Goal: Book appointment/travel/reservation

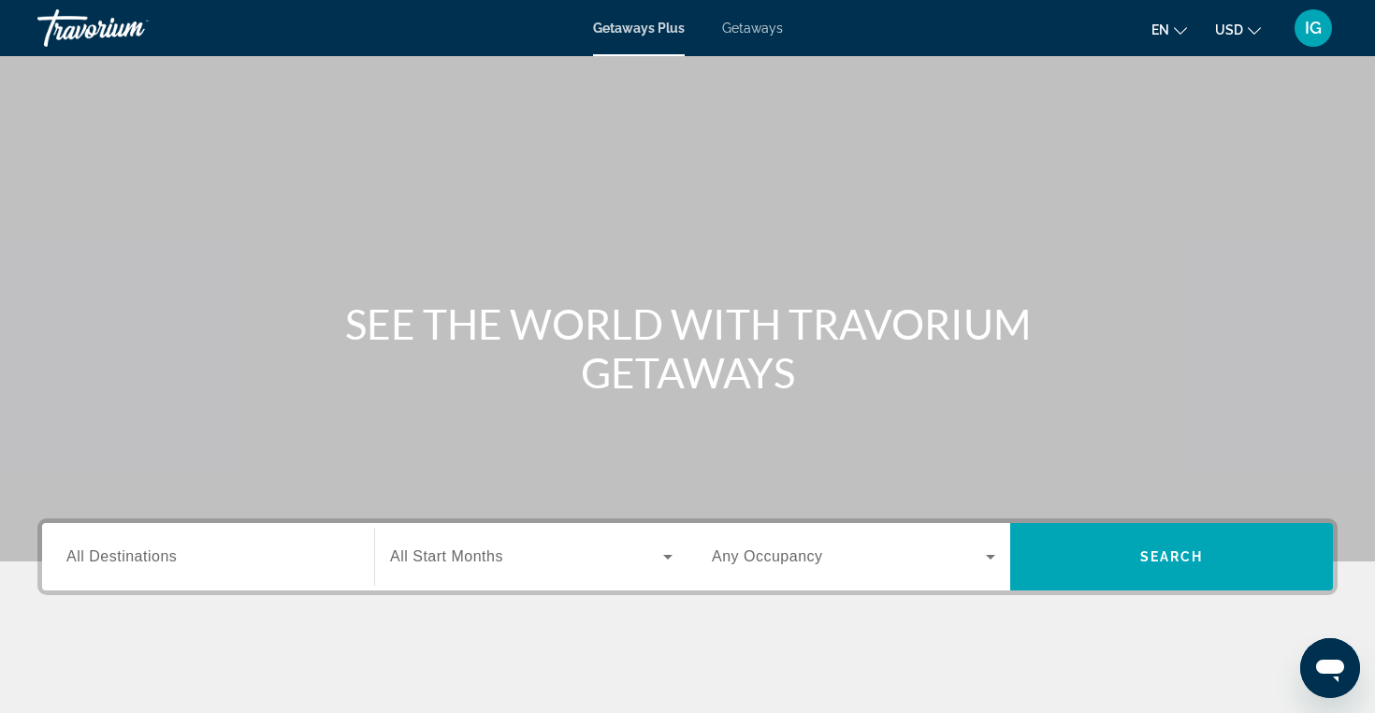
click at [767, 29] on span "Getaways" at bounding box center [752, 28] width 61 height 15
click at [171, 544] on div "Search widget" at bounding box center [208, 557] width 284 height 53
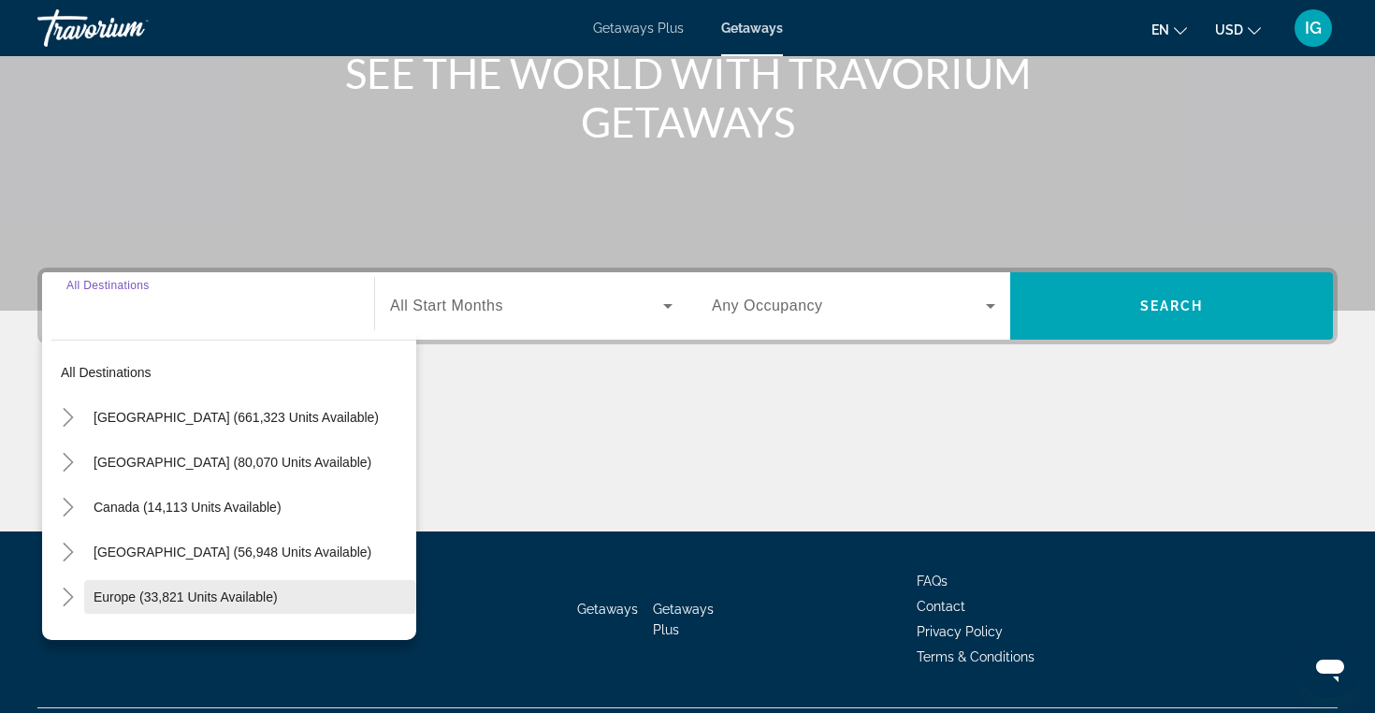
scroll to position [298, 0]
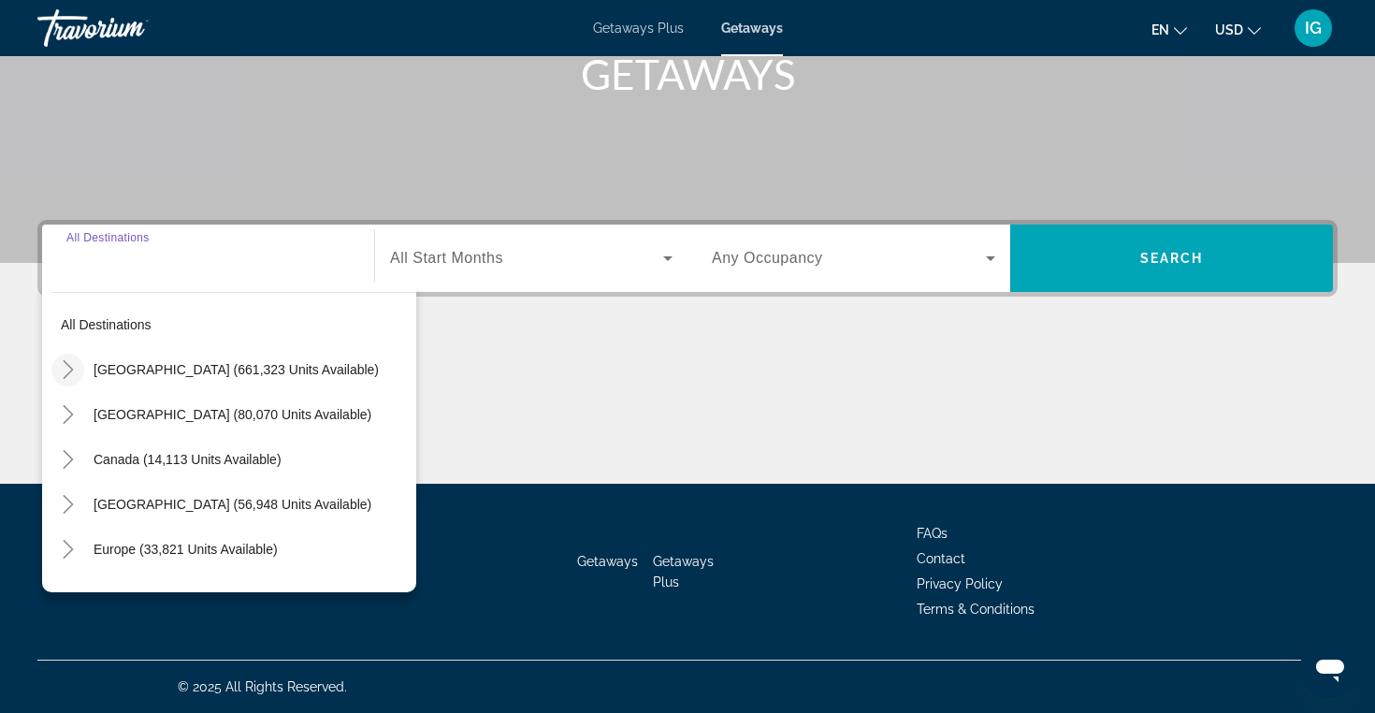
click at [75, 366] on icon "Toggle United States (661,323 units available)" at bounding box center [68, 369] width 19 height 19
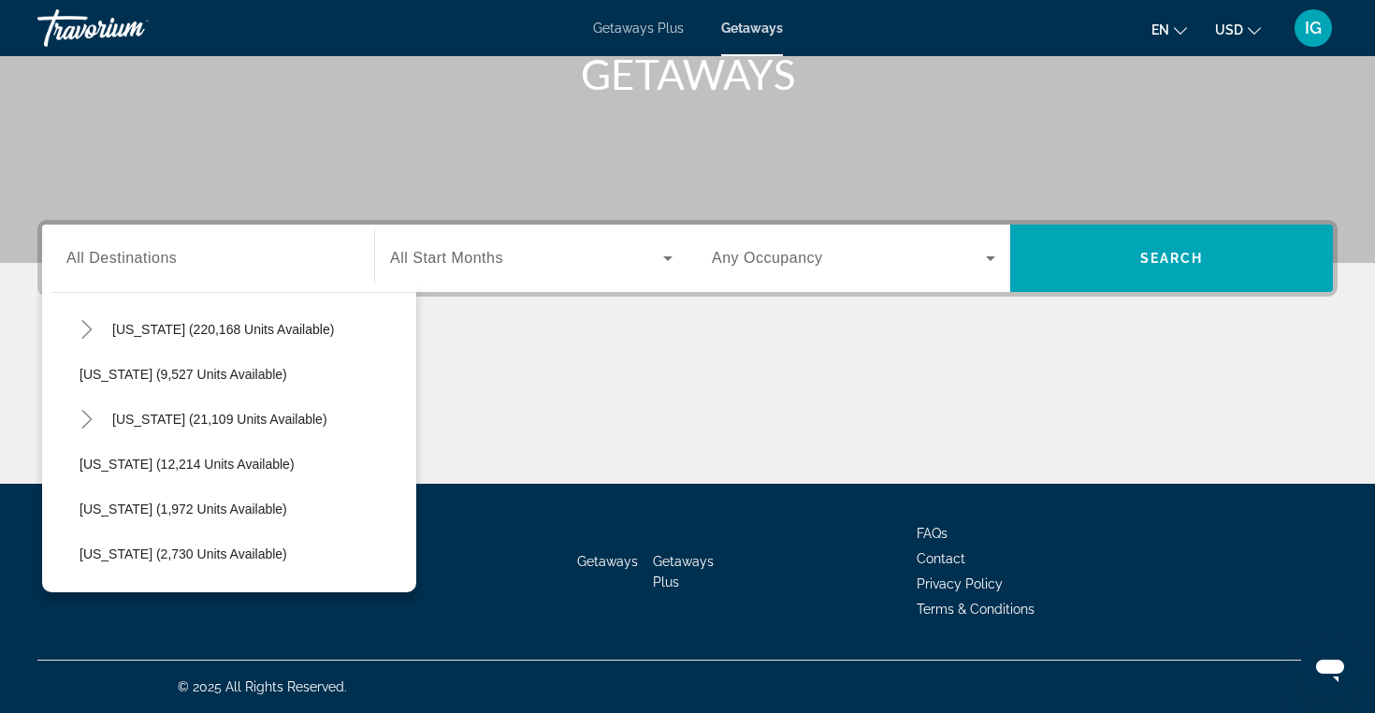
scroll to position [377, 0]
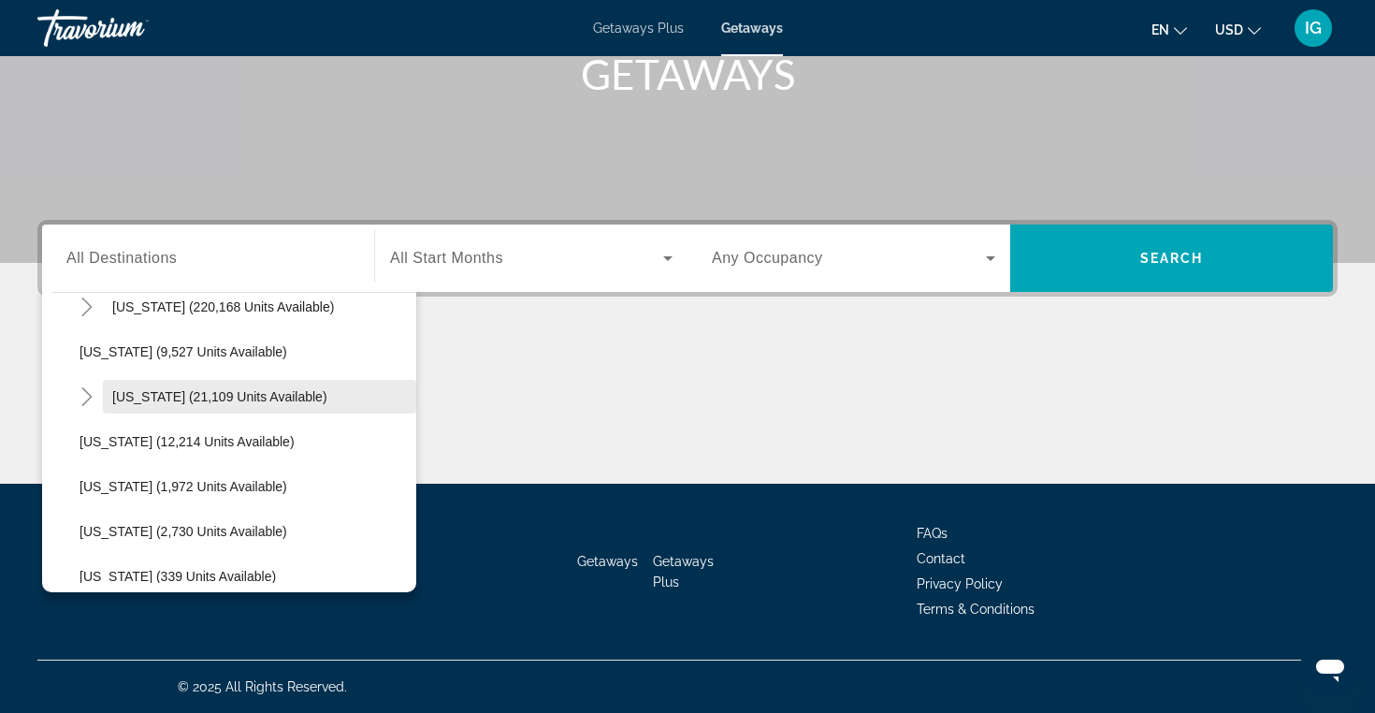
click at [206, 395] on span "Hawaii (21,109 units available)" at bounding box center [219, 396] width 215 height 15
type input "**********"
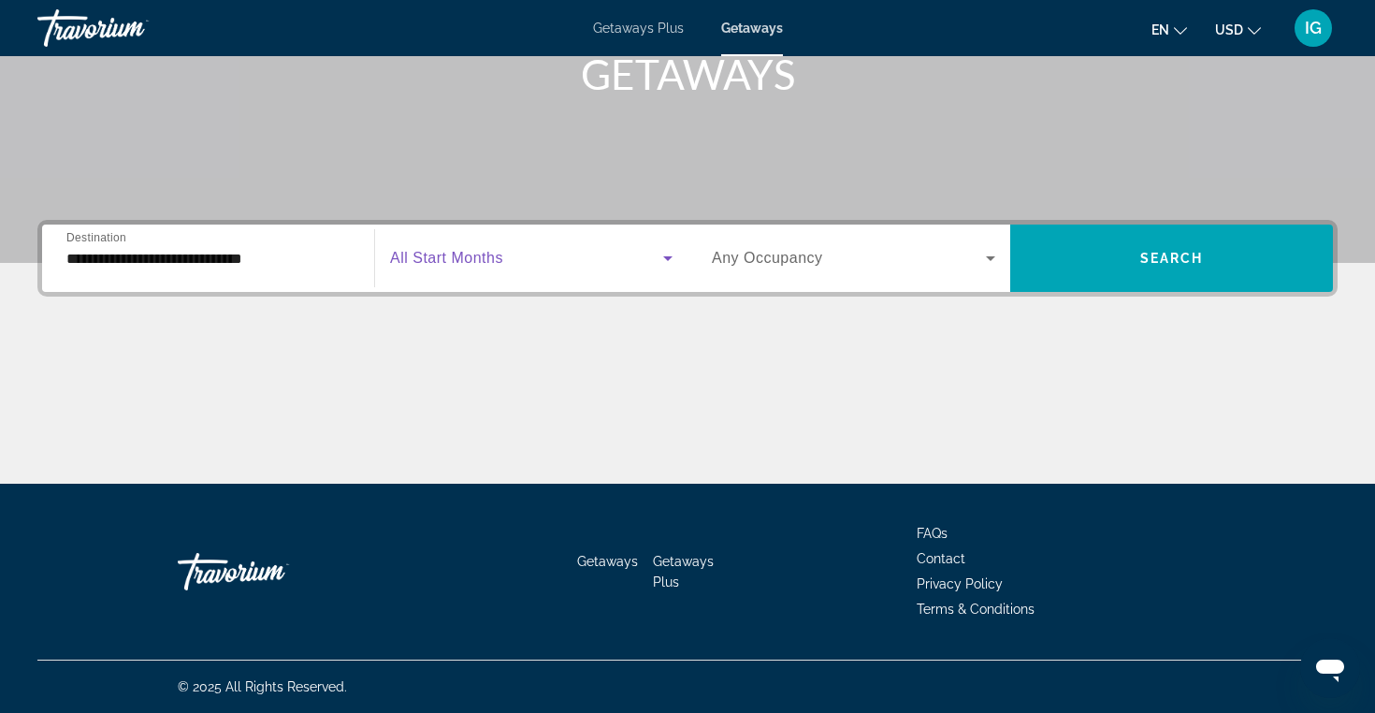
click at [664, 257] on icon "Search widget" at bounding box center [667, 258] width 9 height 5
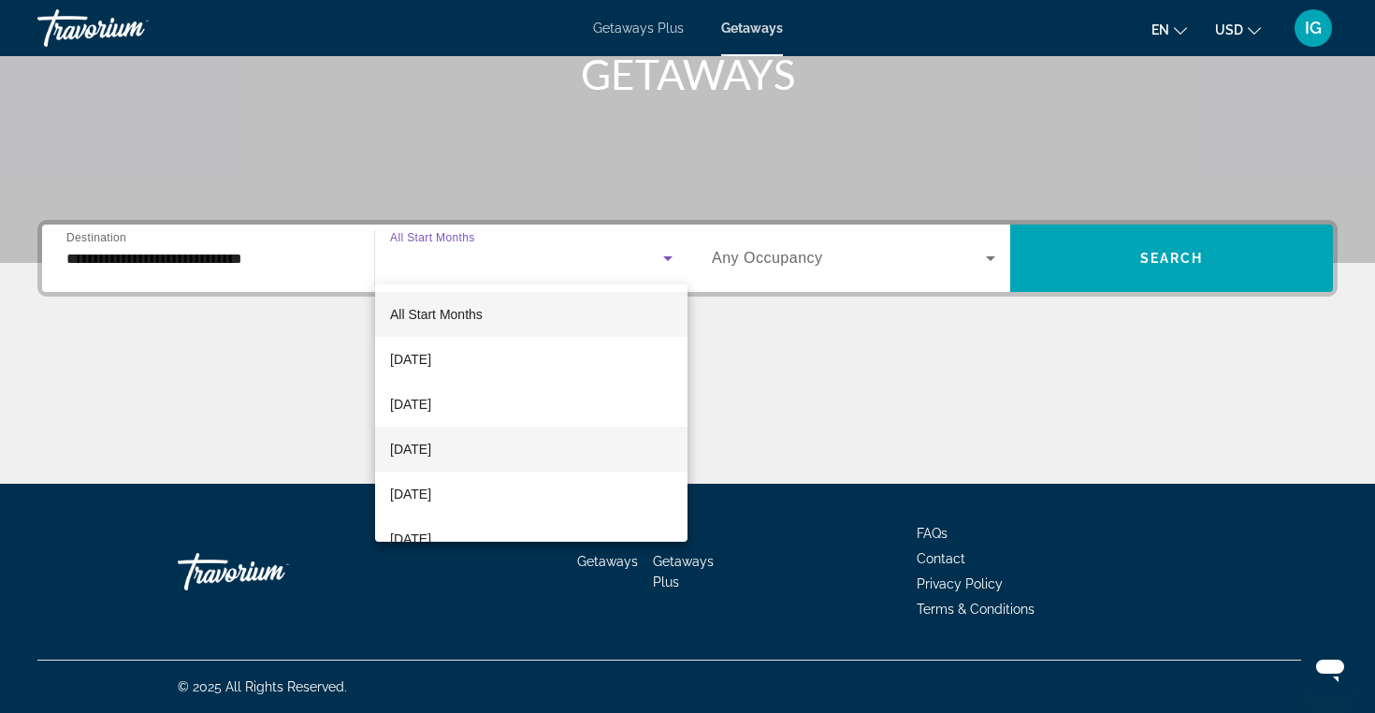
click at [579, 459] on mat-option "November 2025" at bounding box center [531, 449] width 313 height 45
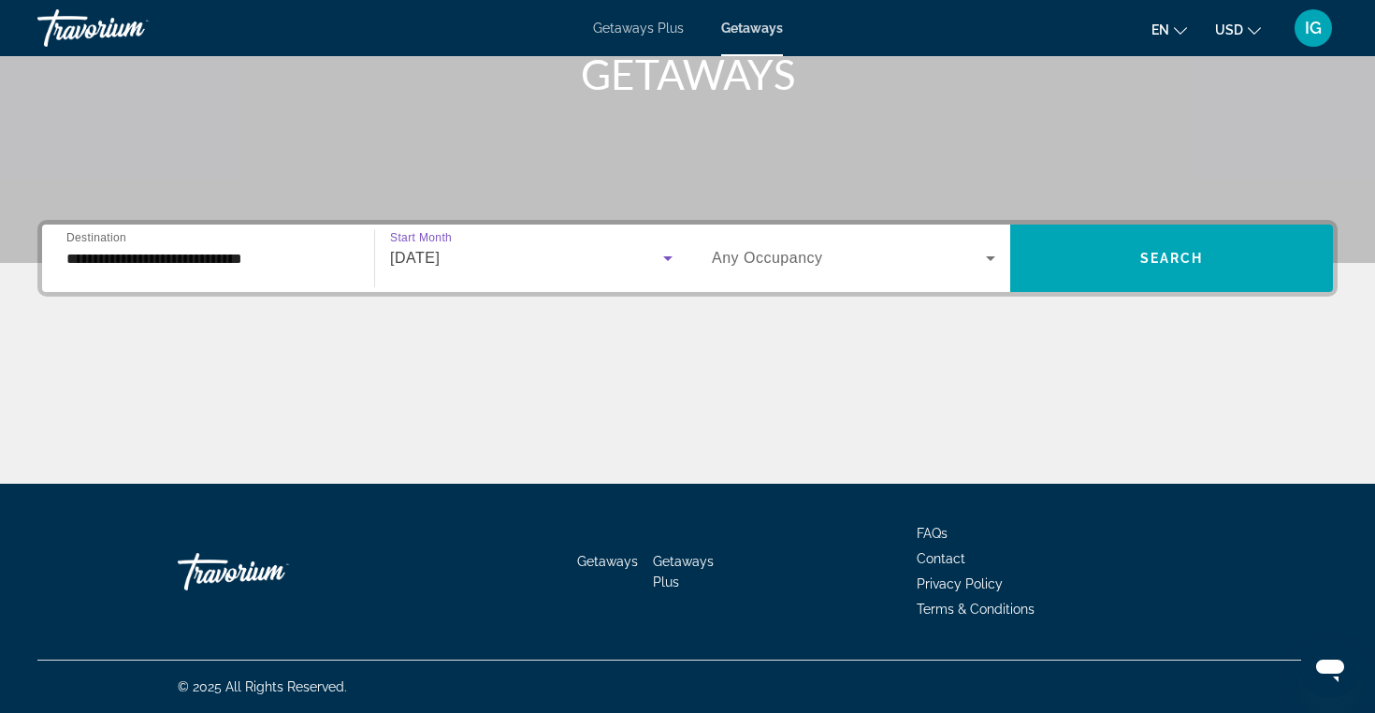
click at [990, 257] on icon "Search widget" at bounding box center [990, 258] width 9 height 5
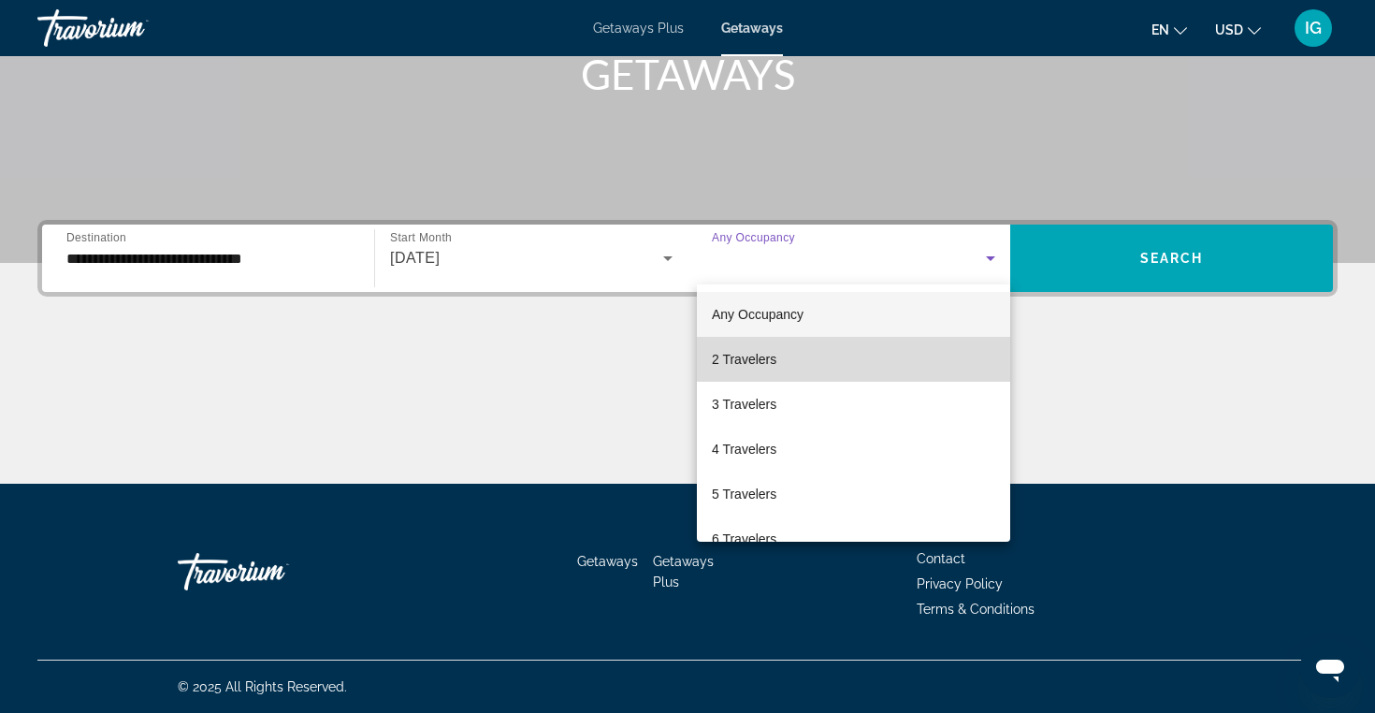
click at [891, 362] on mat-option "2 Travelers" at bounding box center [853, 359] width 313 height 45
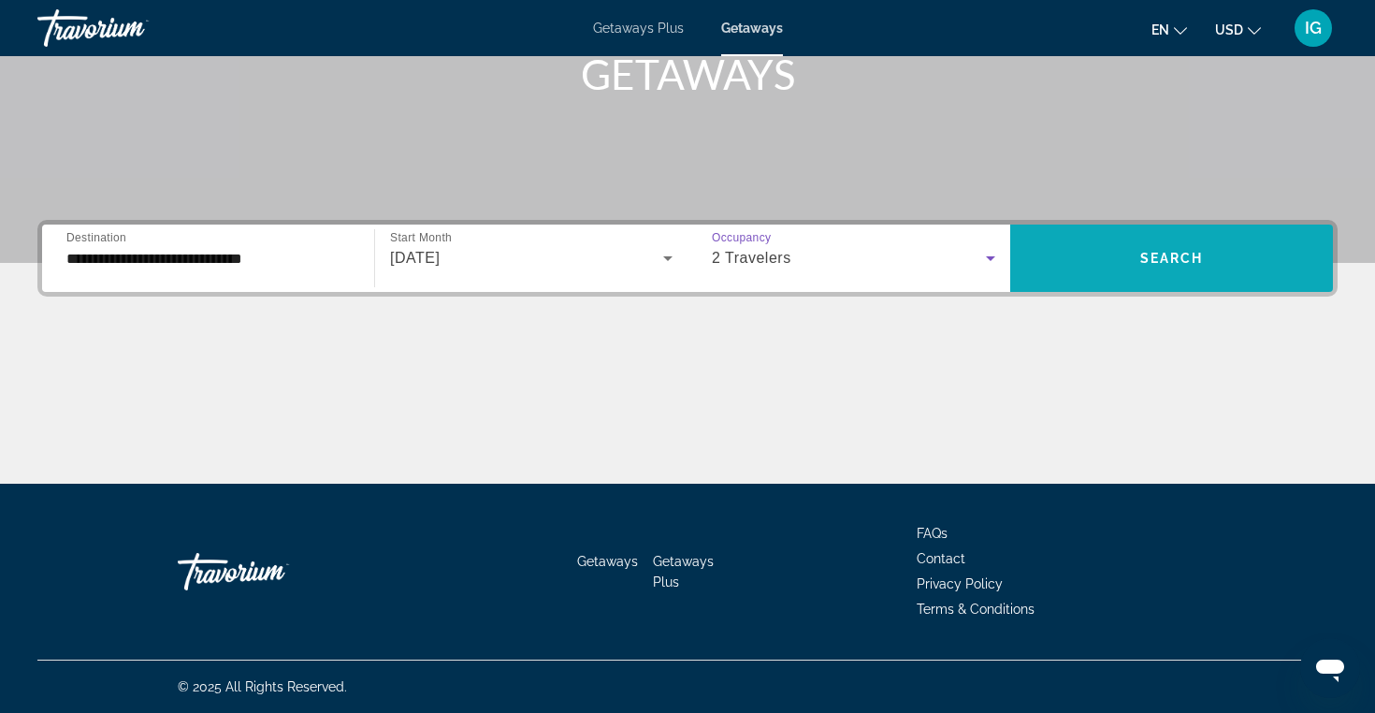
click at [1136, 266] on span "Search widget" at bounding box center [1172, 258] width 323 height 45
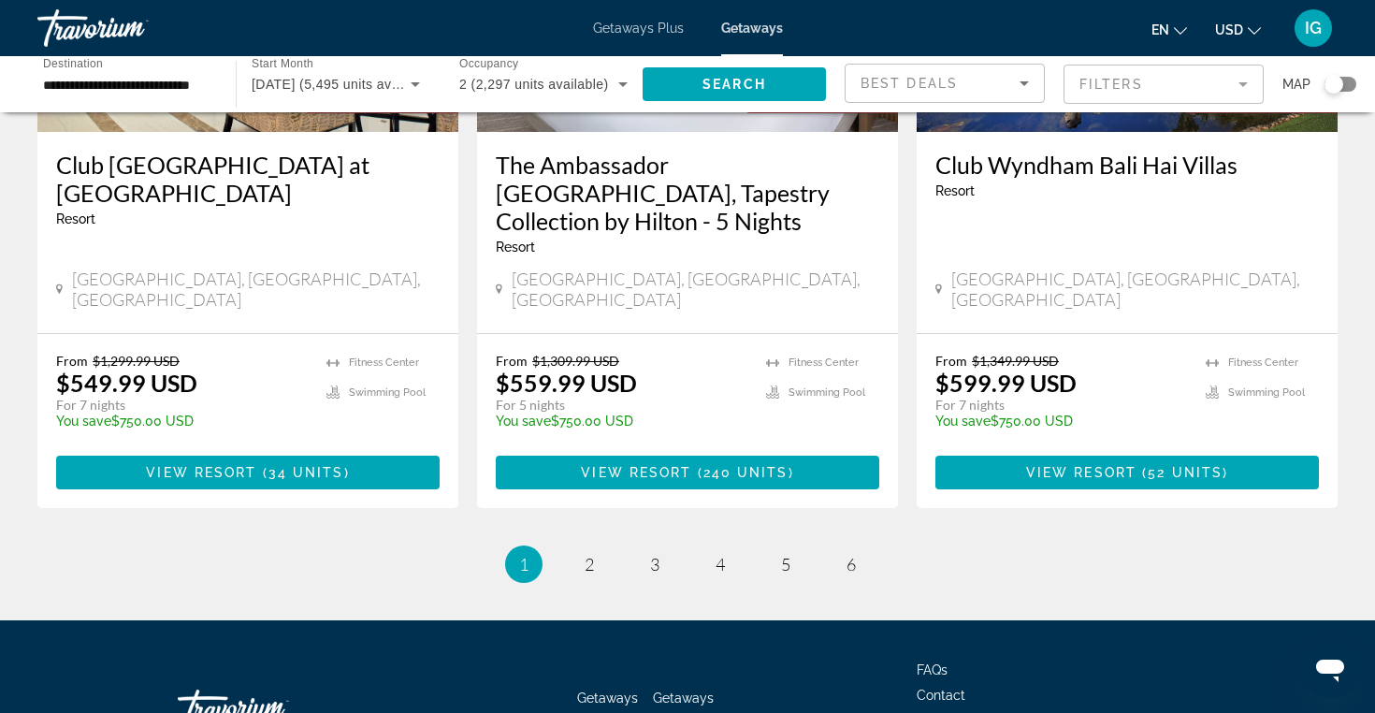
scroll to position [2483, 0]
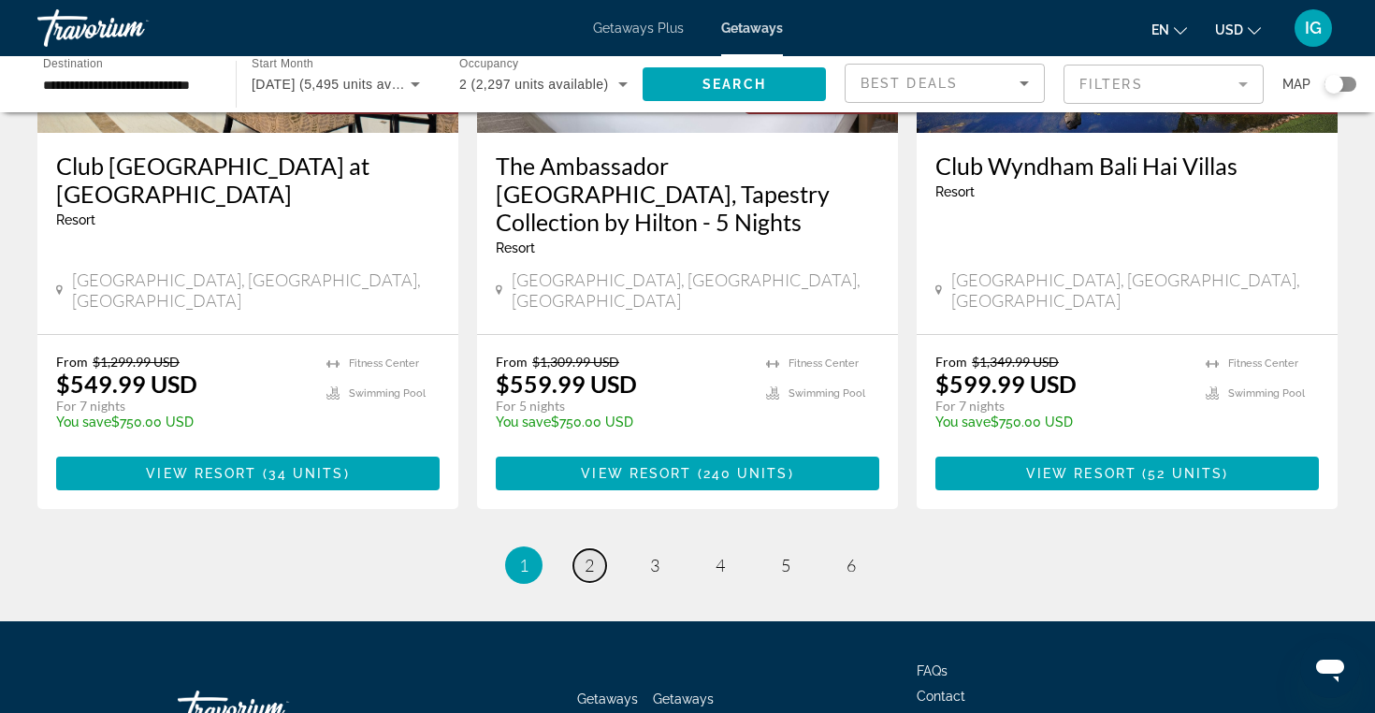
click at [594, 555] on span "2" at bounding box center [589, 565] width 9 height 21
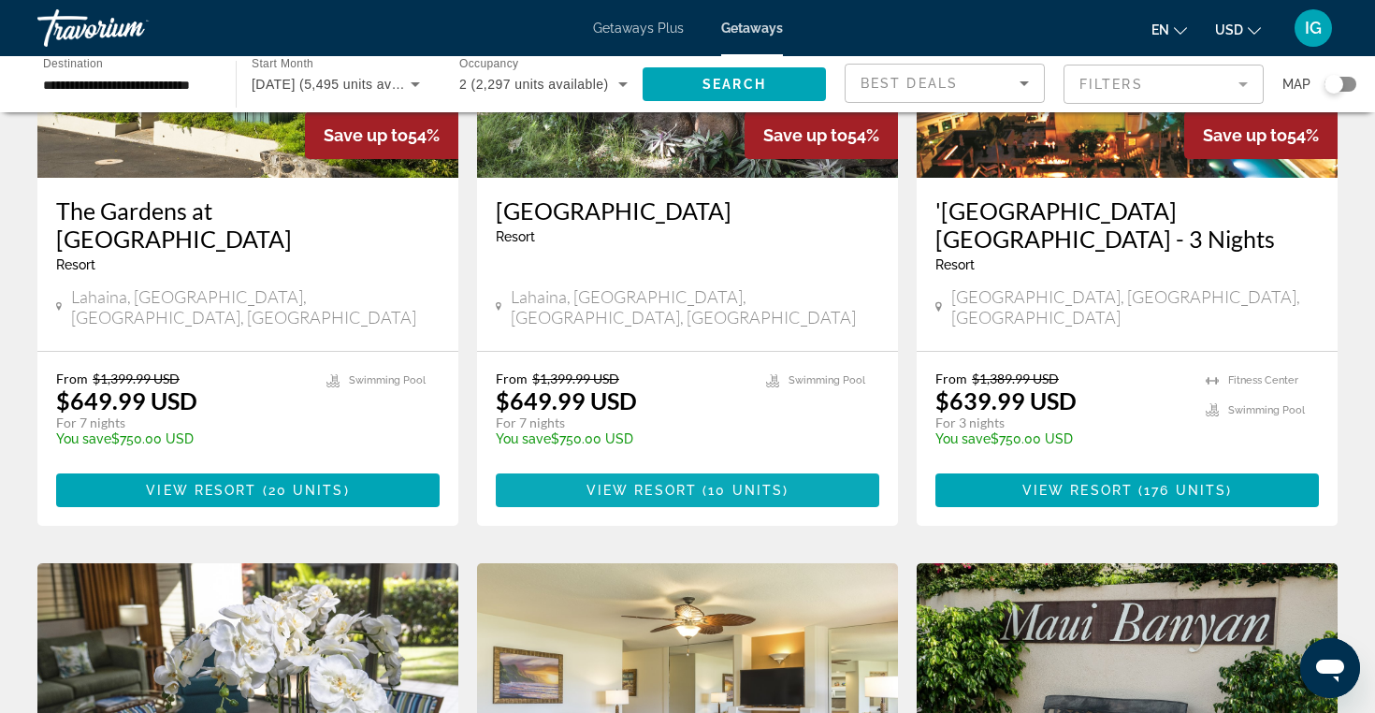
scroll to position [302, 0]
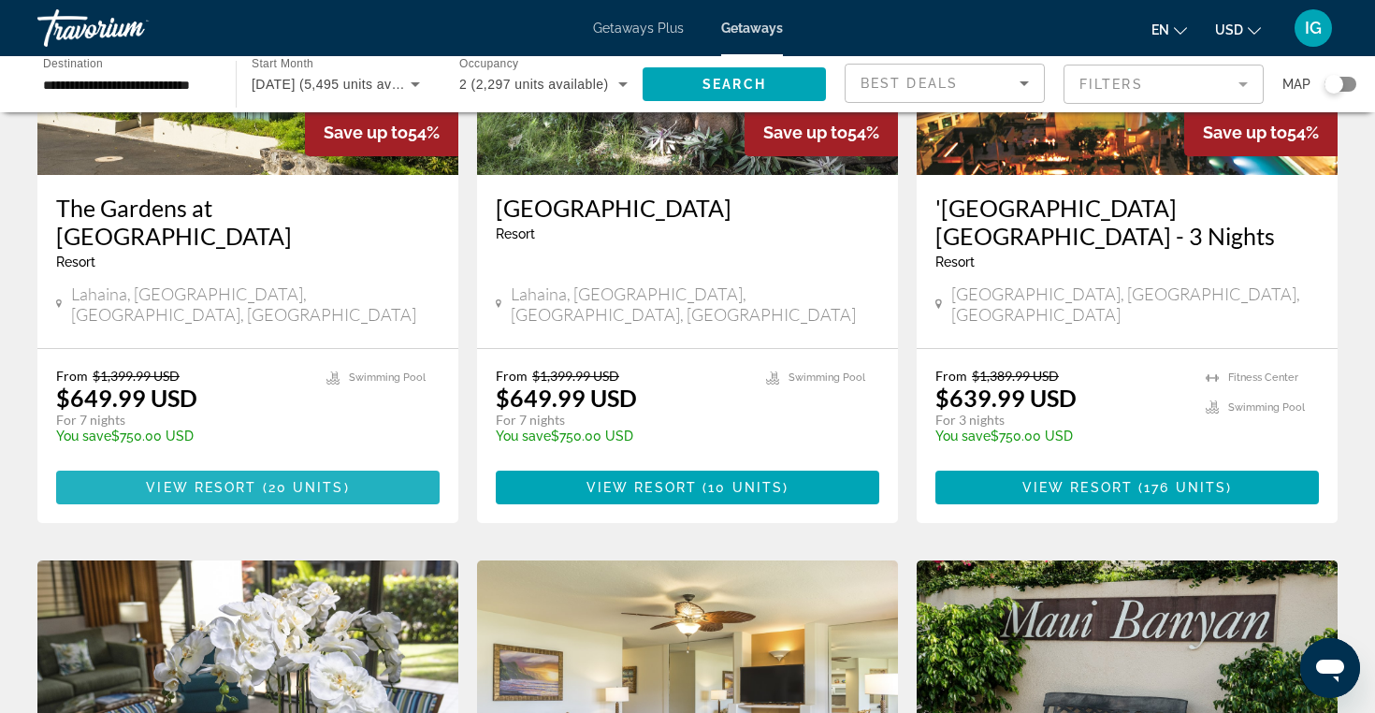
click at [393, 465] on span "Main content" at bounding box center [248, 487] width 384 height 45
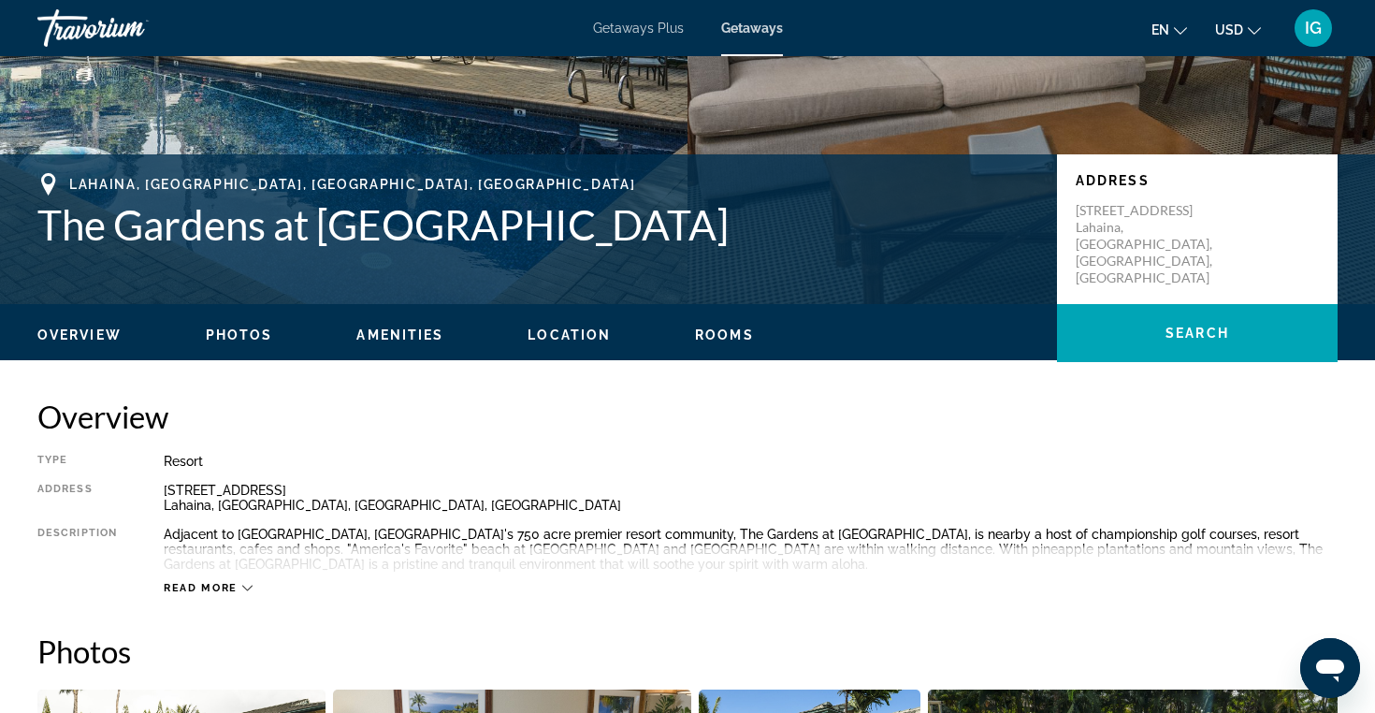
click at [720, 334] on span "Rooms" at bounding box center [724, 334] width 59 height 15
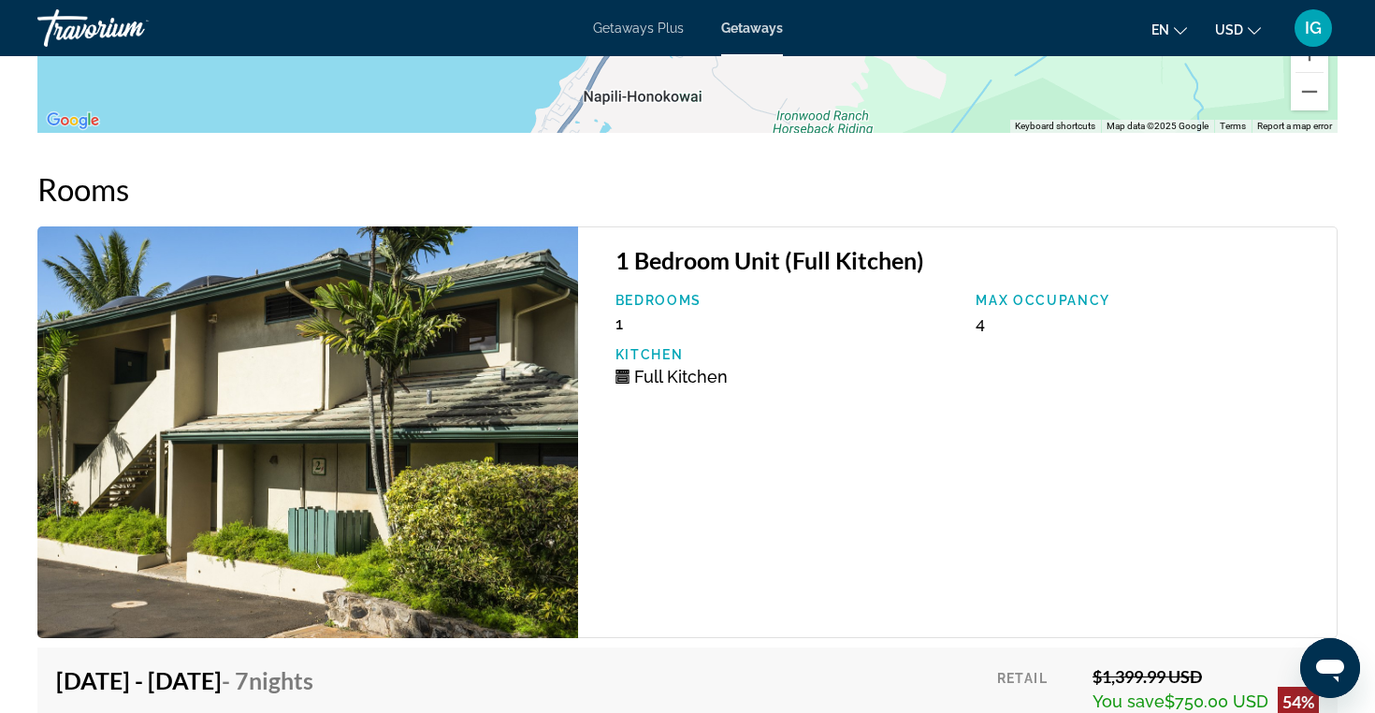
scroll to position [3136, 0]
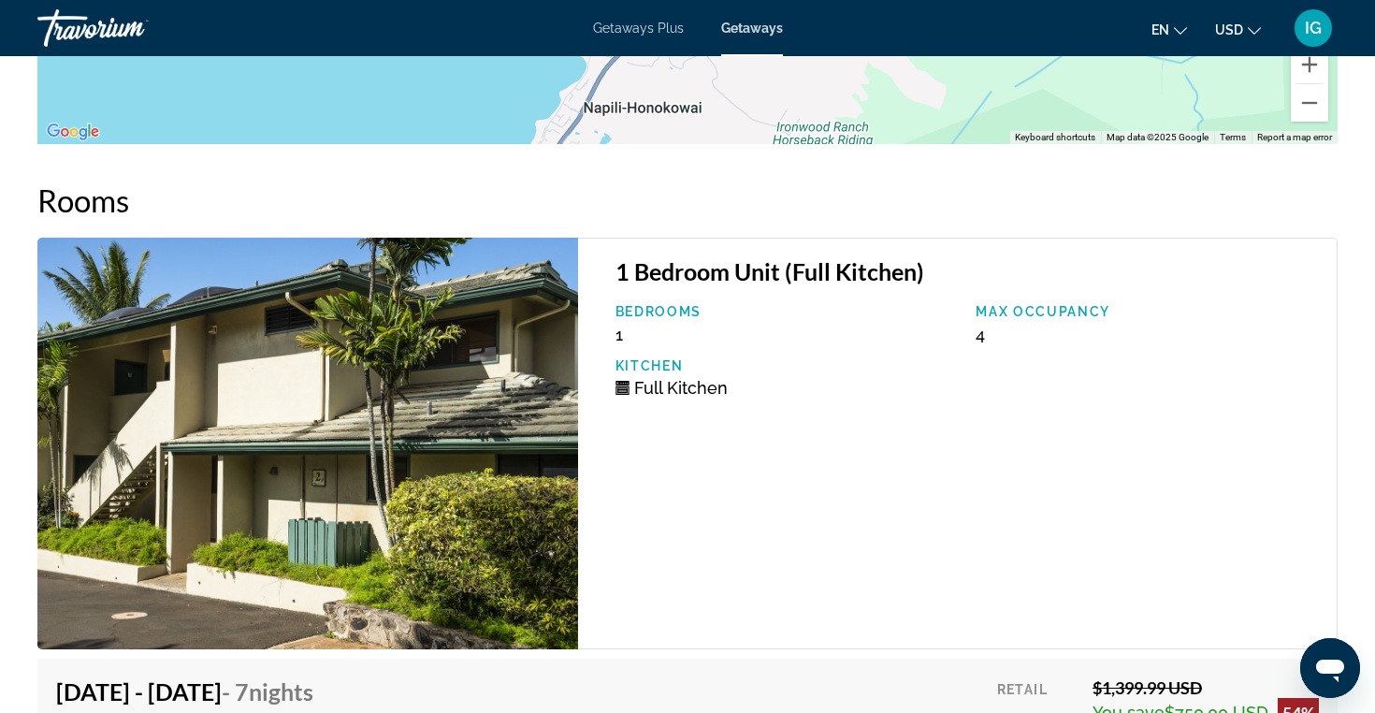
click at [1331, 664] on icon "Open messaging window" at bounding box center [1330, 671] width 28 height 22
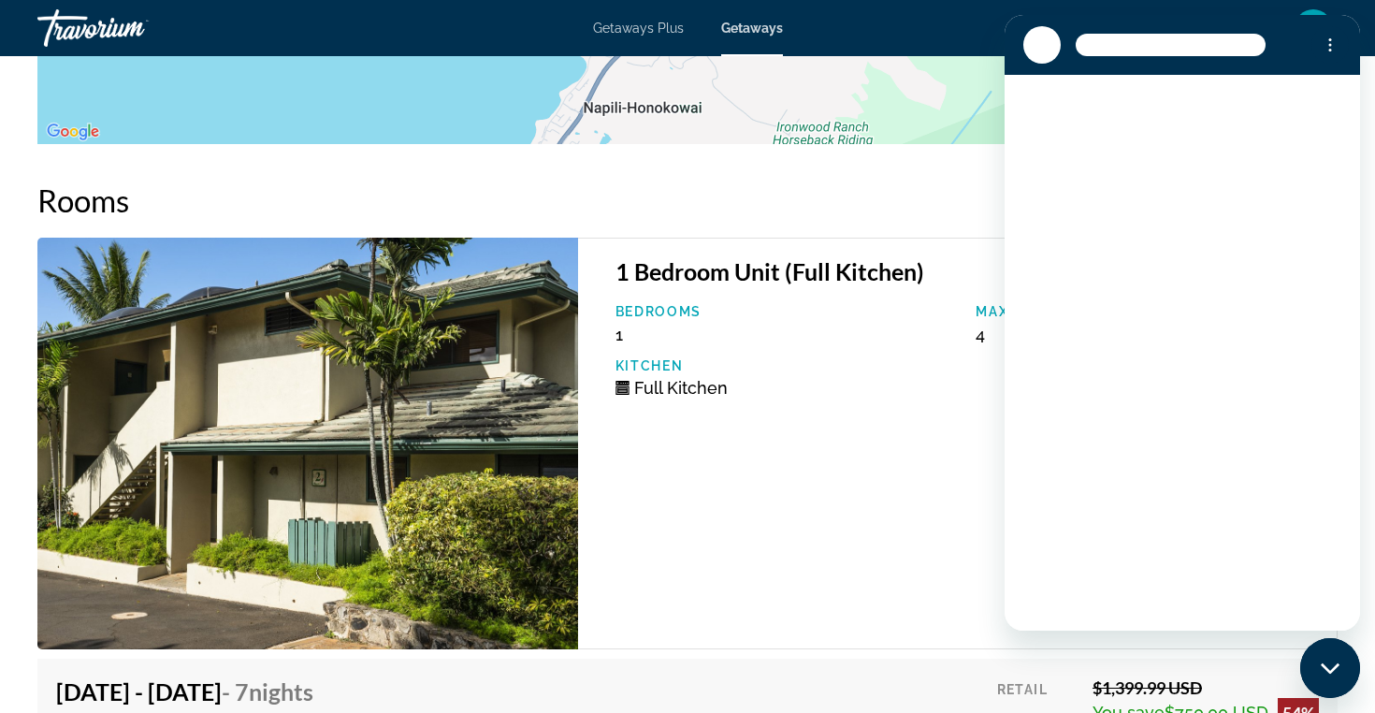
scroll to position [0, 0]
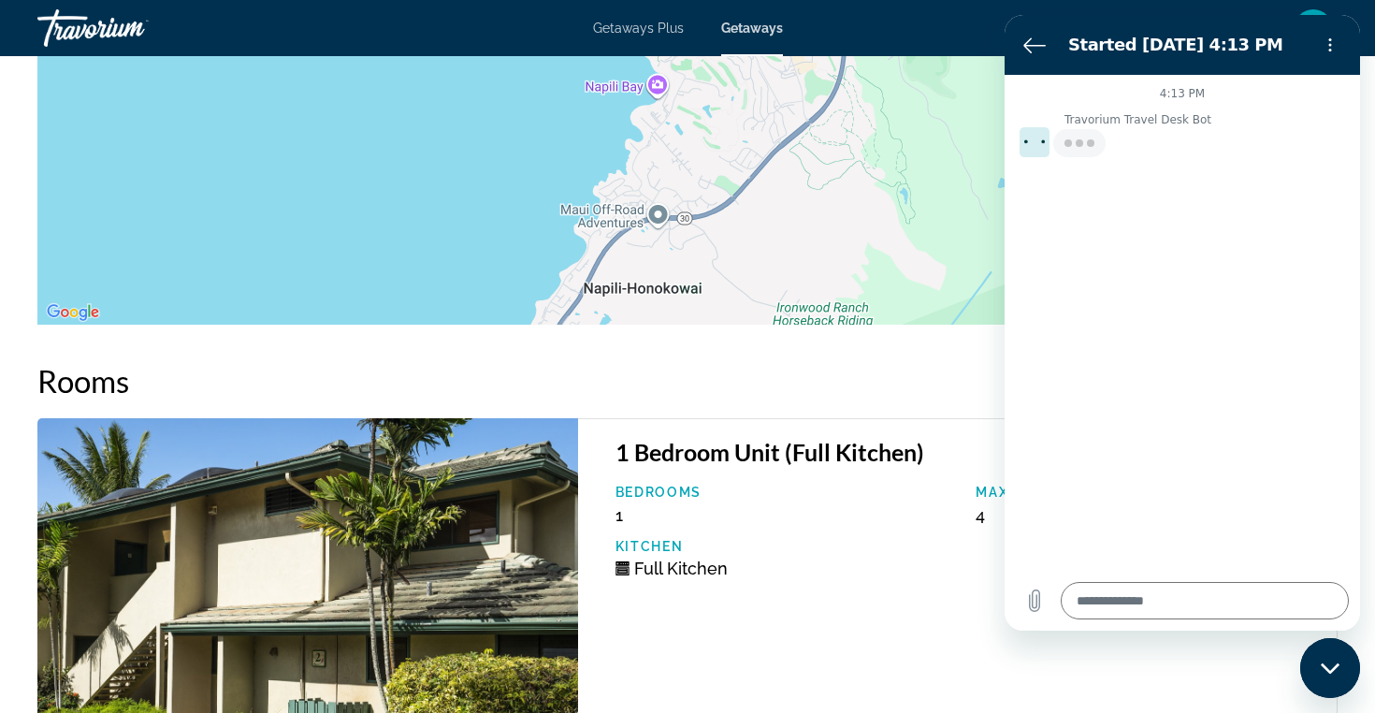
type textarea "*"
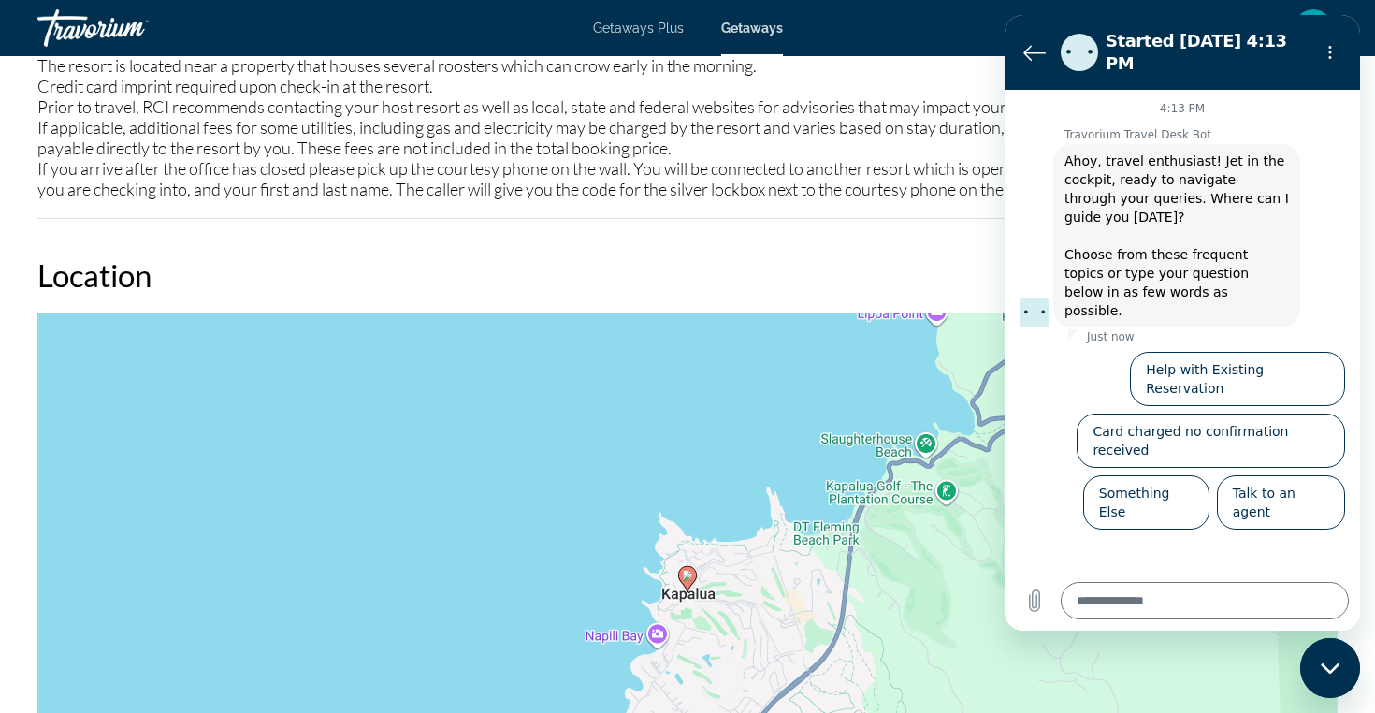
scroll to position [2406, 0]
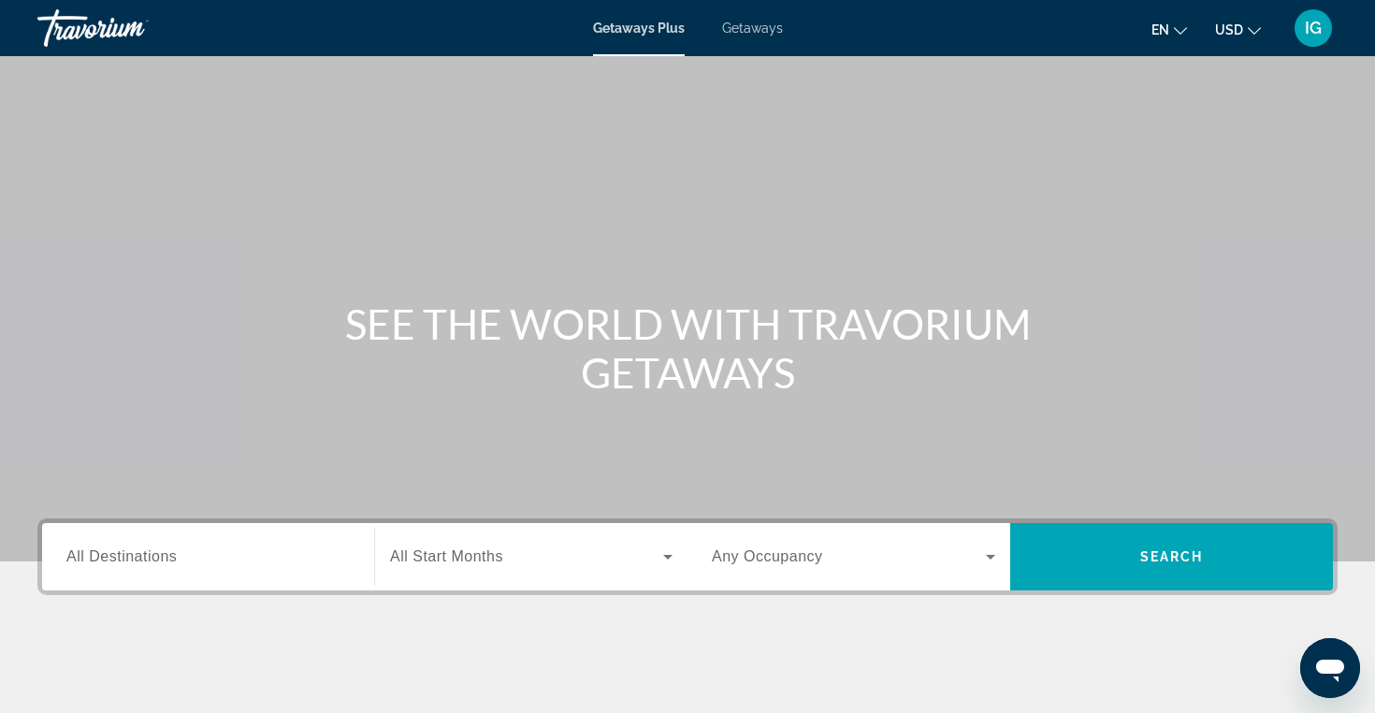
click at [734, 30] on span "Getaways" at bounding box center [752, 28] width 61 height 15
click at [174, 564] on span "All Destinations" at bounding box center [121, 556] width 110 height 16
click at [174, 564] on input "Destination All Destinations" at bounding box center [208, 557] width 284 height 22
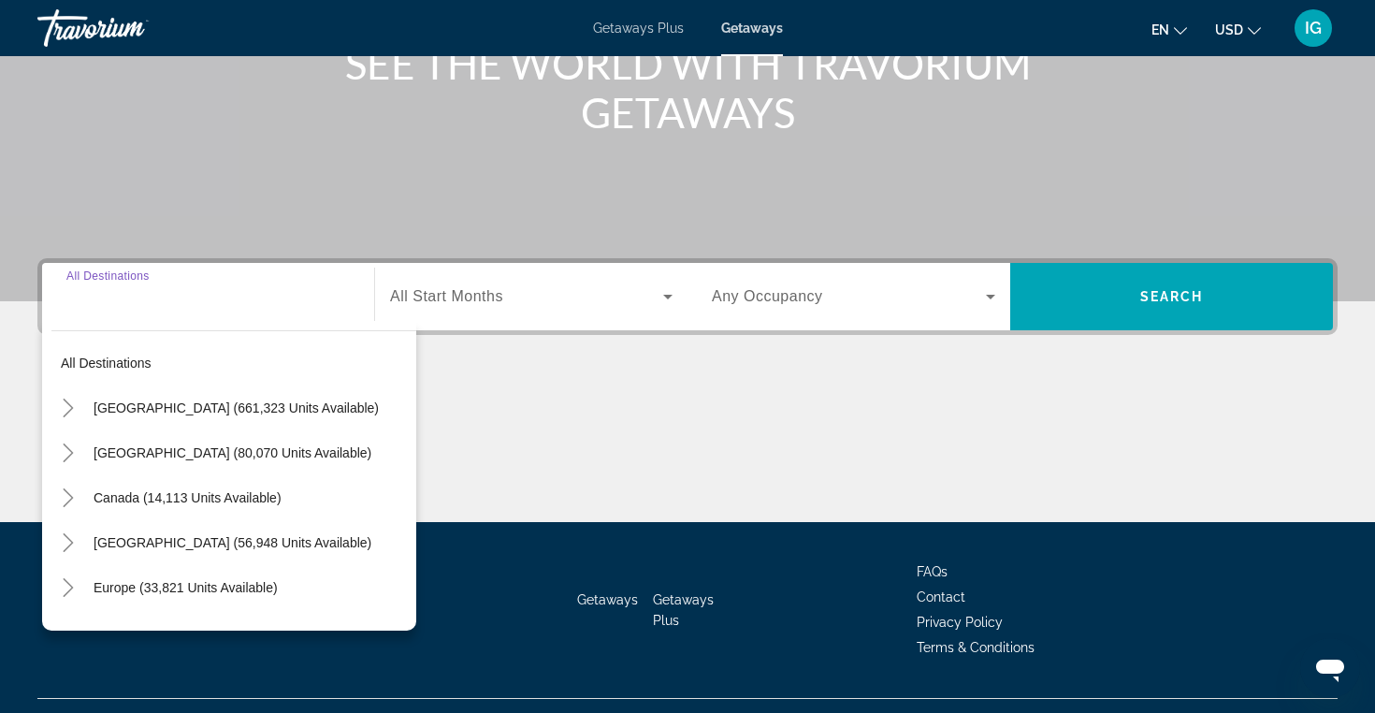
scroll to position [298, 0]
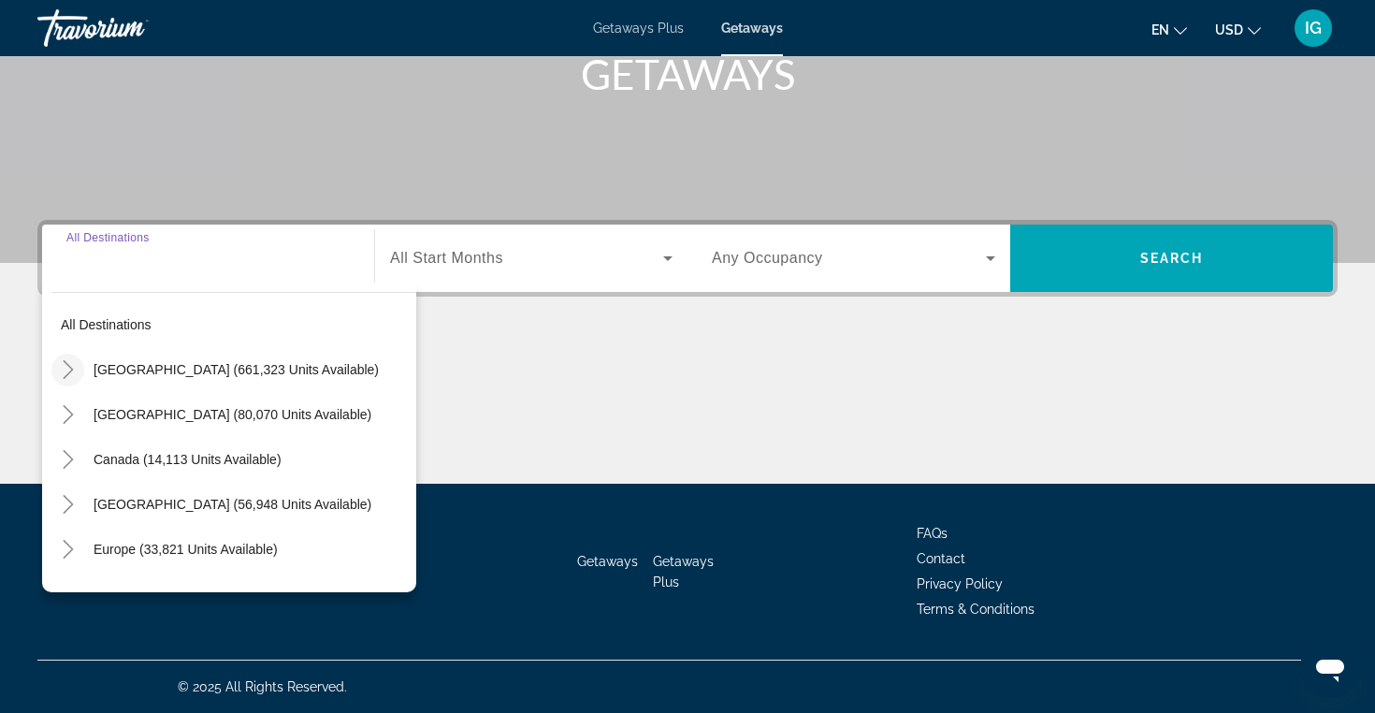
click at [71, 368] on icon "Toggle United States (661,323 units available)" at bounding box center [68, 369] width 10 height 19
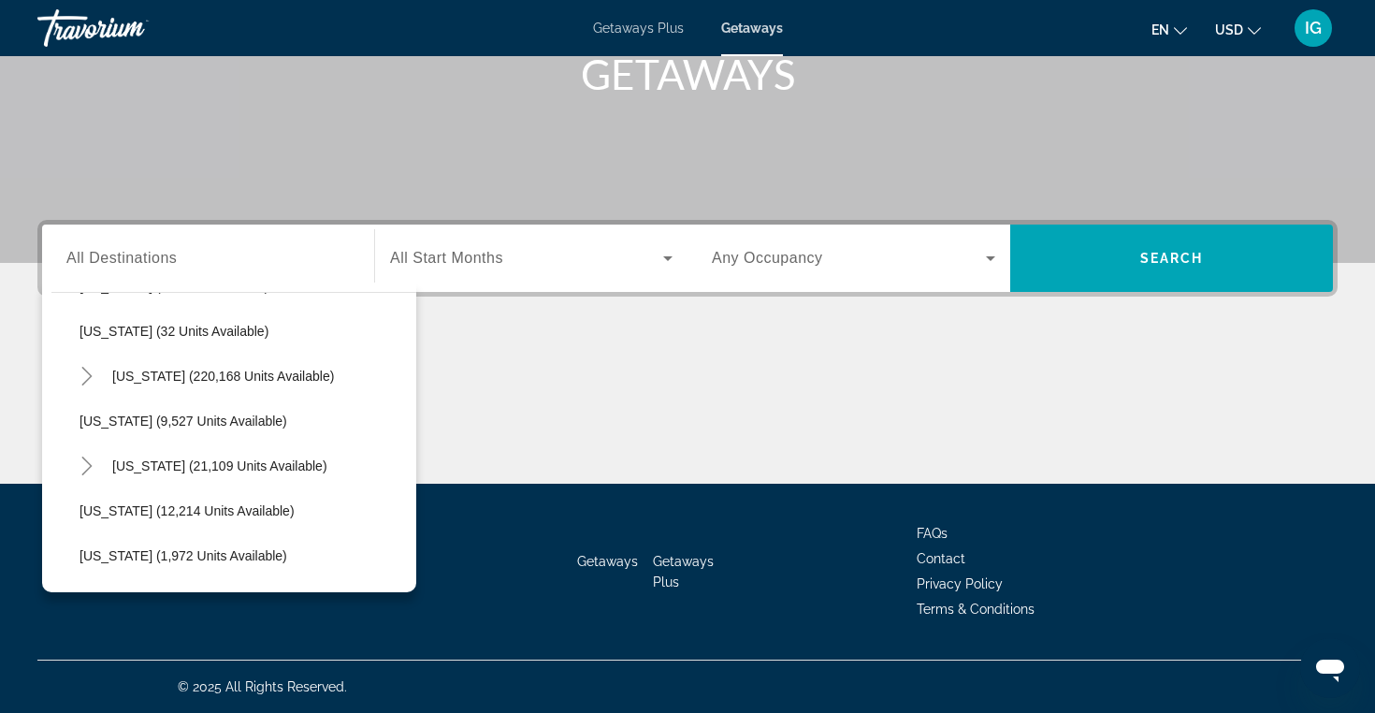
scroll to position [311, 0]
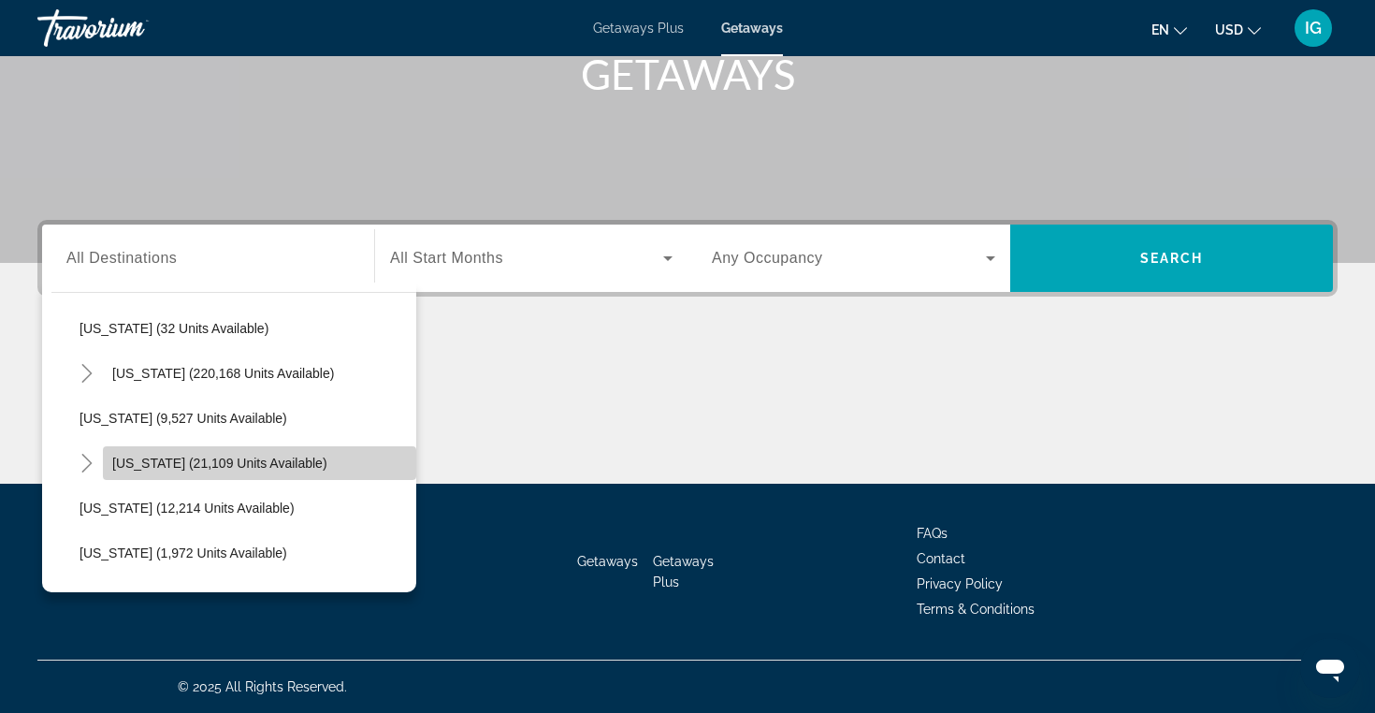
click at [173, 461] on span "Hawaii (21,109 units available)" at bounding box center [219, 463] width 215 height 15
type input "**********"
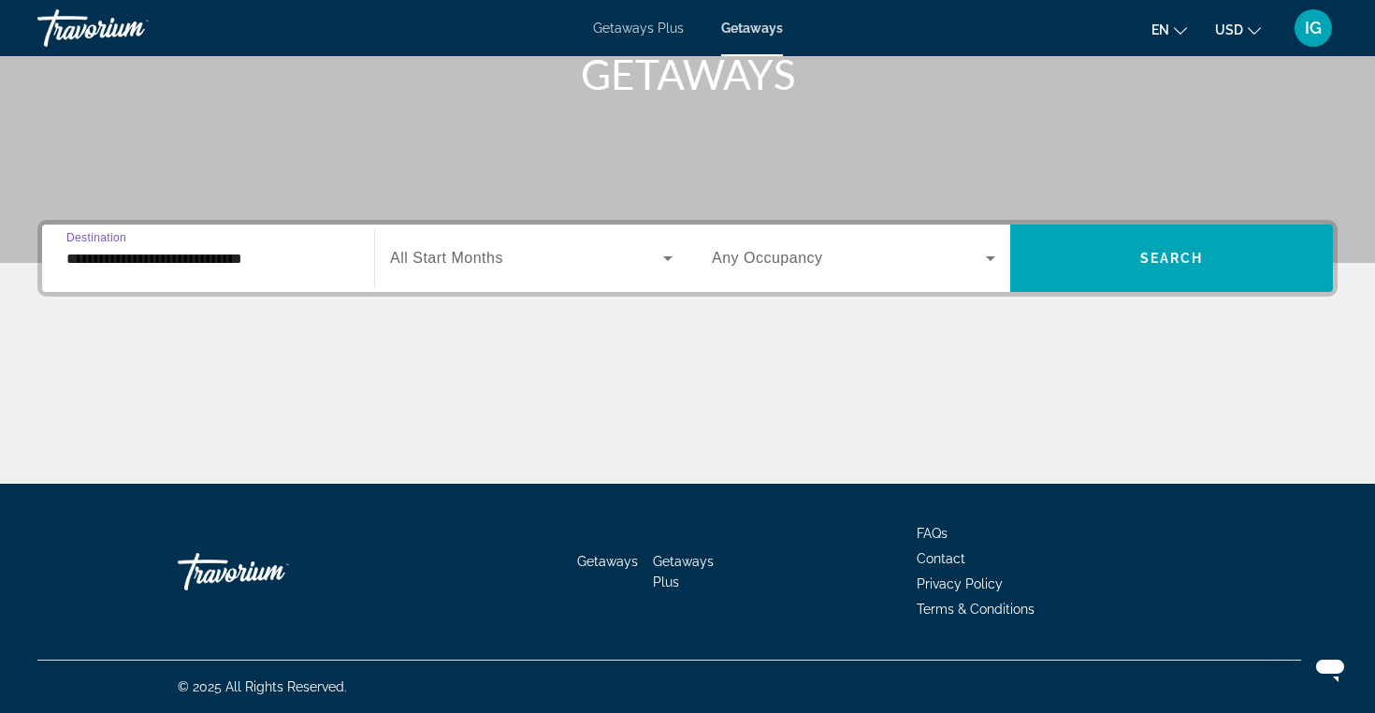
click at [668, 258] on icon "Search widget" at bounding box center [667, 258] width 9 height 5
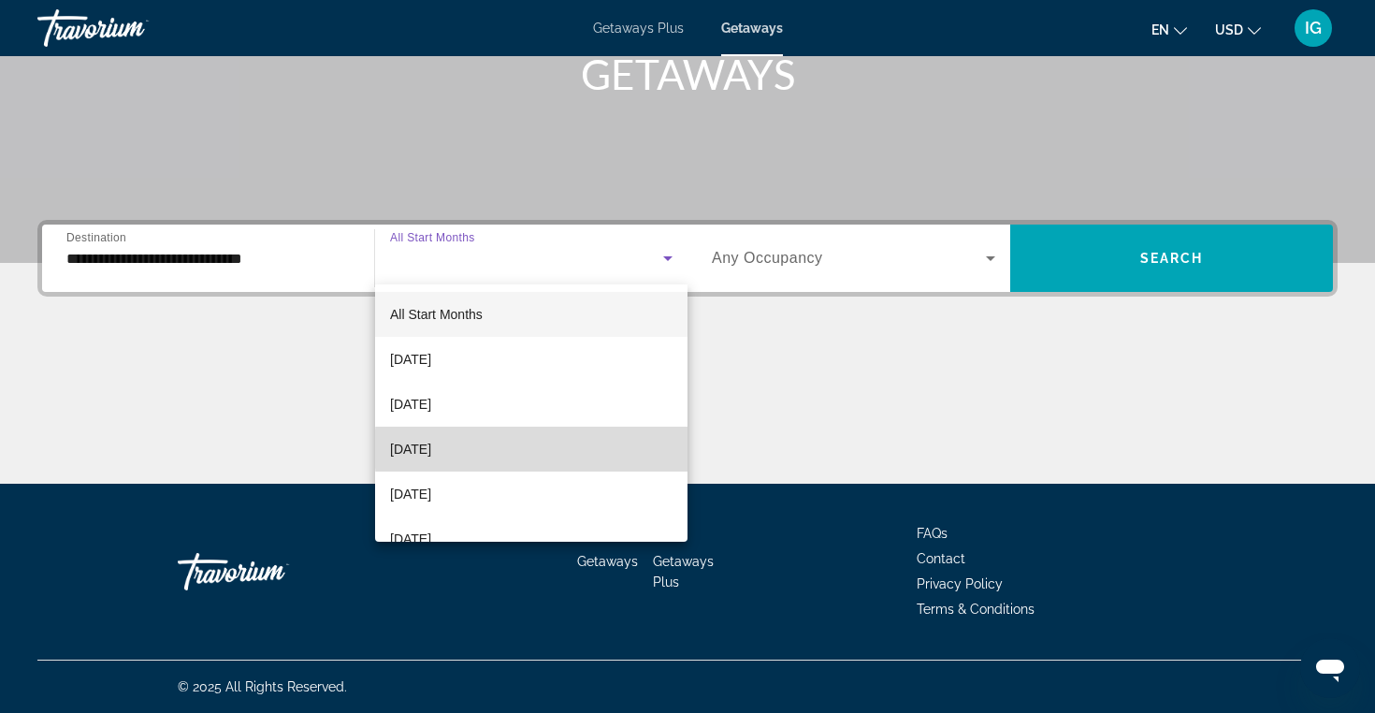
click at [567, 449] on mat-option "November 2025" at bounding box center [531, 449] width 313 height 45
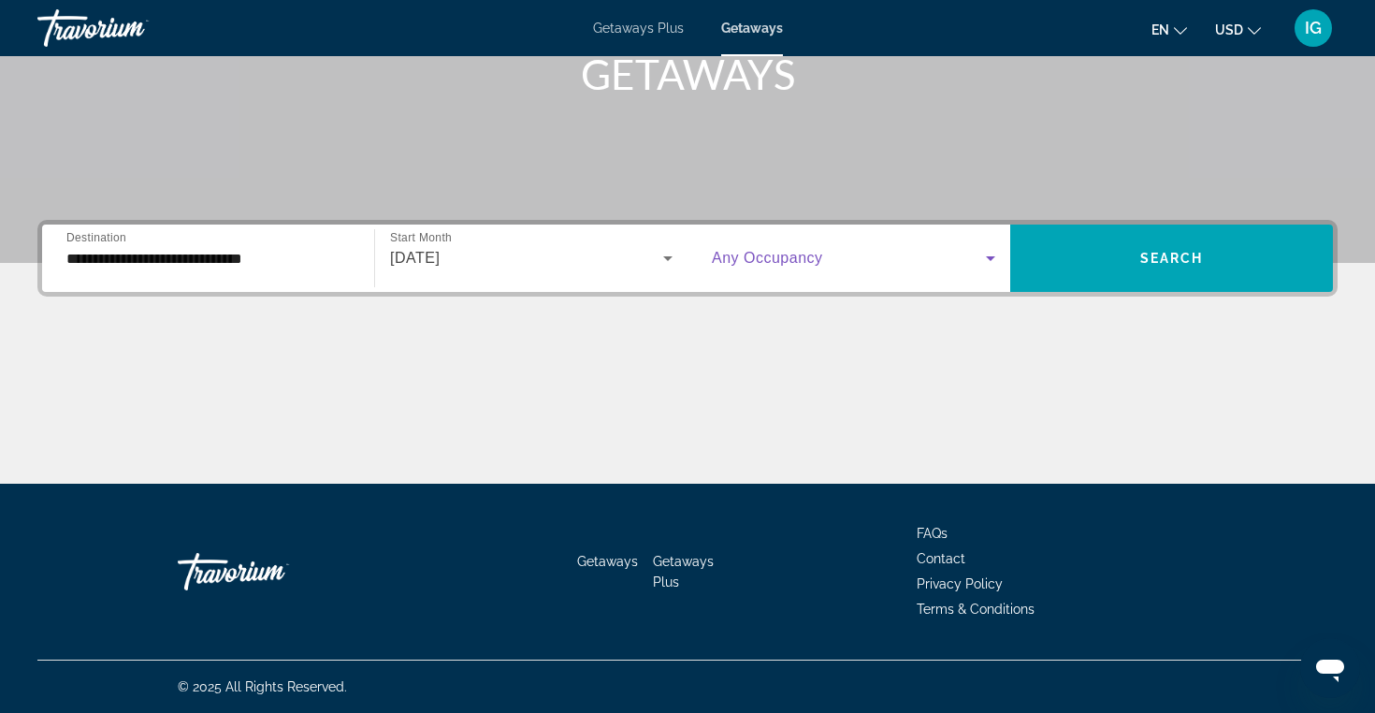
click at [993, 259] on icon "Search widget" at bounding box center [990, 258] width 9 height 5
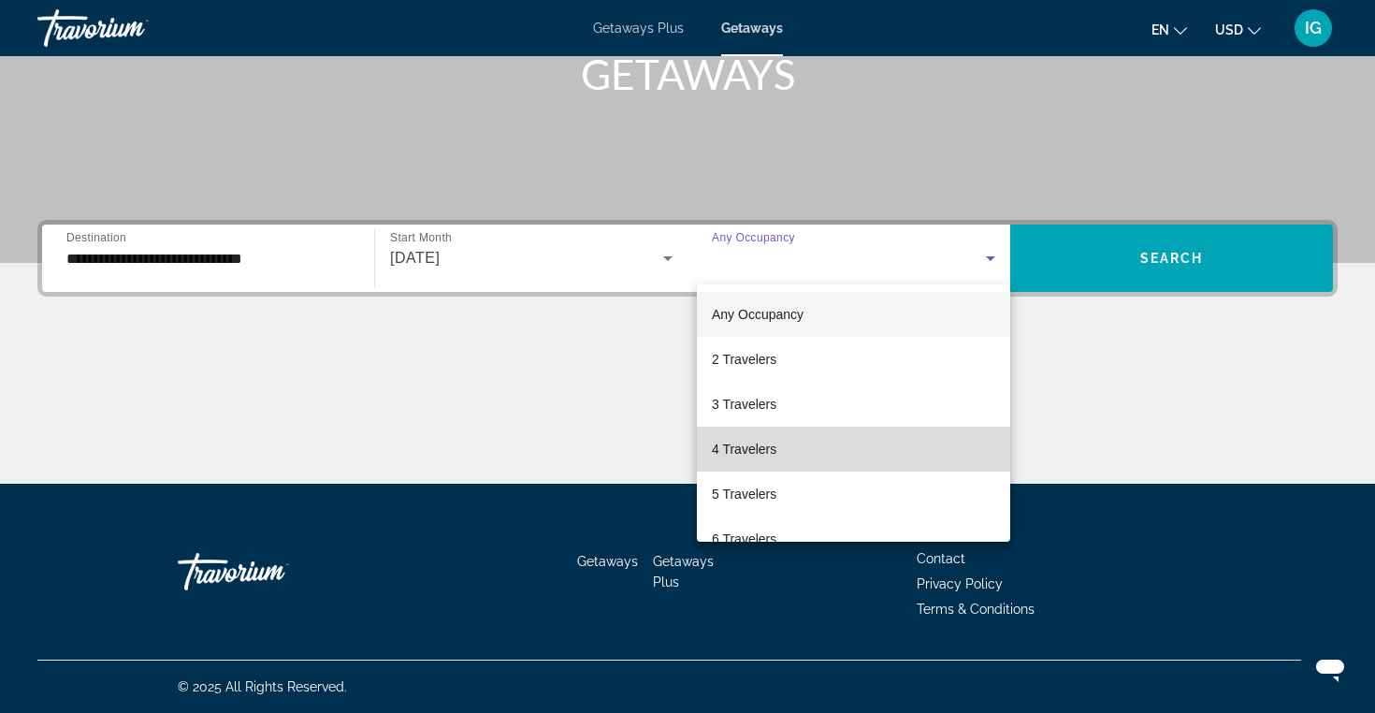
click at [887, 443] on mat-option "4 Travelers" at bounding box center [853, 449] width 313 height 45
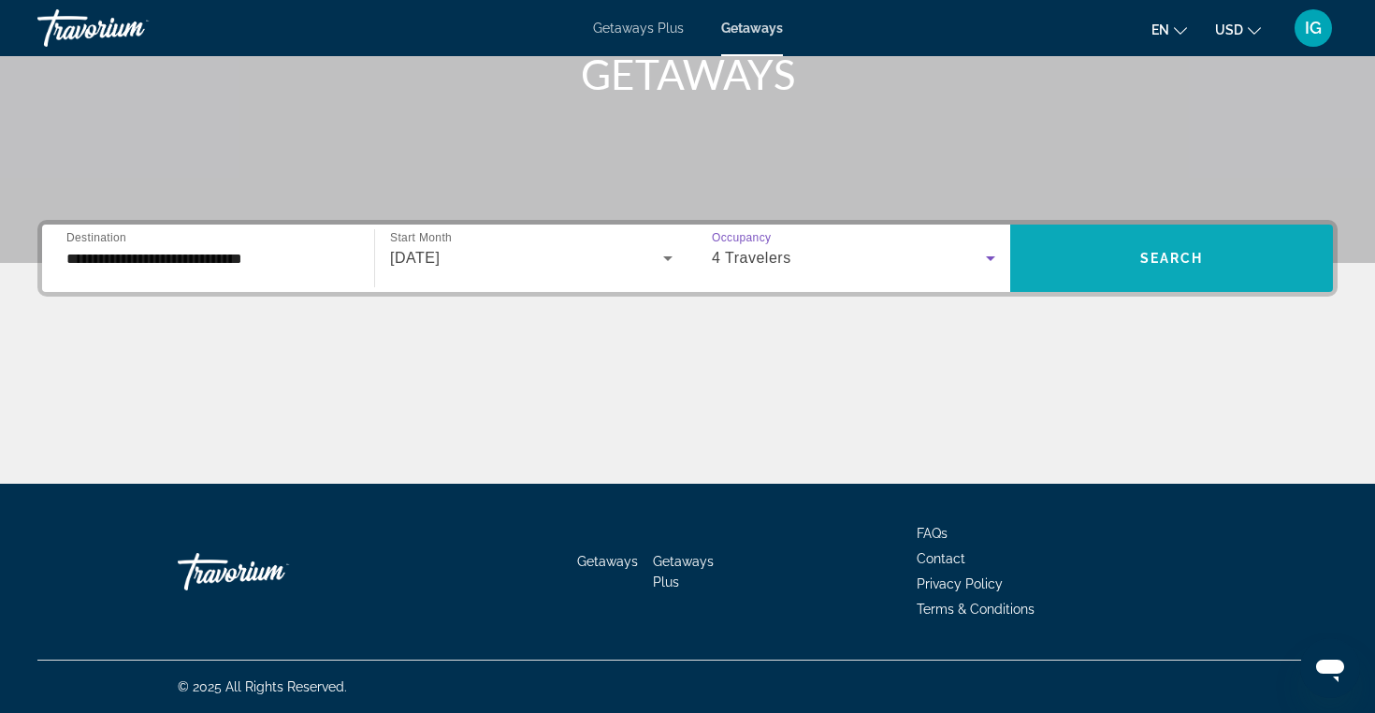
click at [1135, 259] on span "Search widget" at bounding box center [1172, 258] width 323 height 45
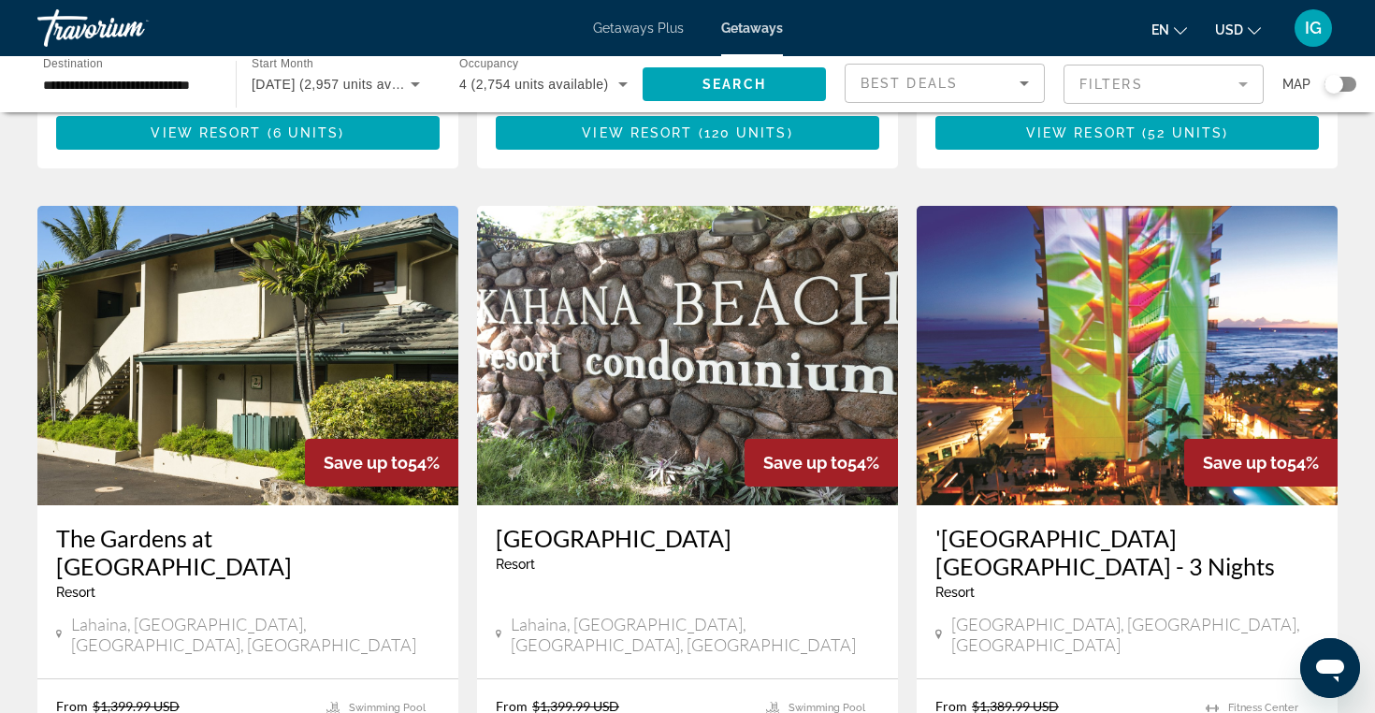
scroll to position [2140, 0]
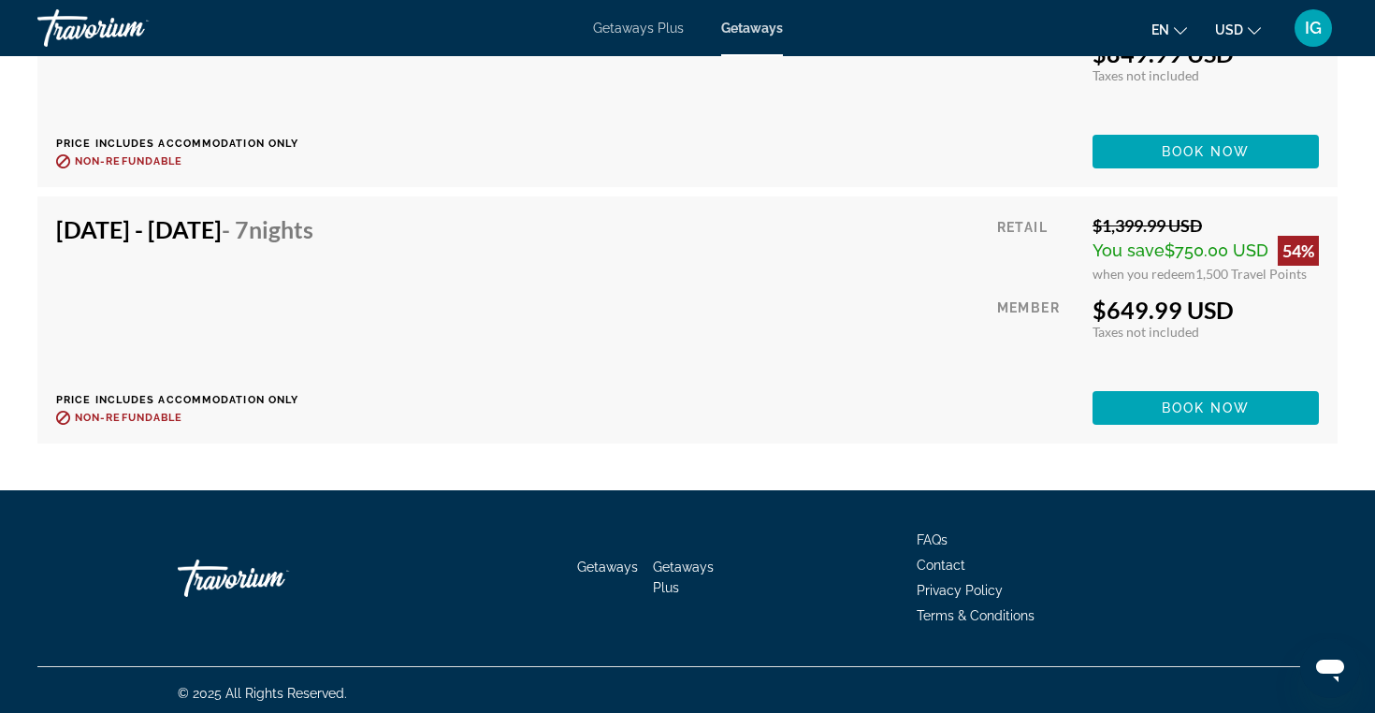
scroll to position [4626, 0]
